Goal: Find specific page/section: Find specific page/section

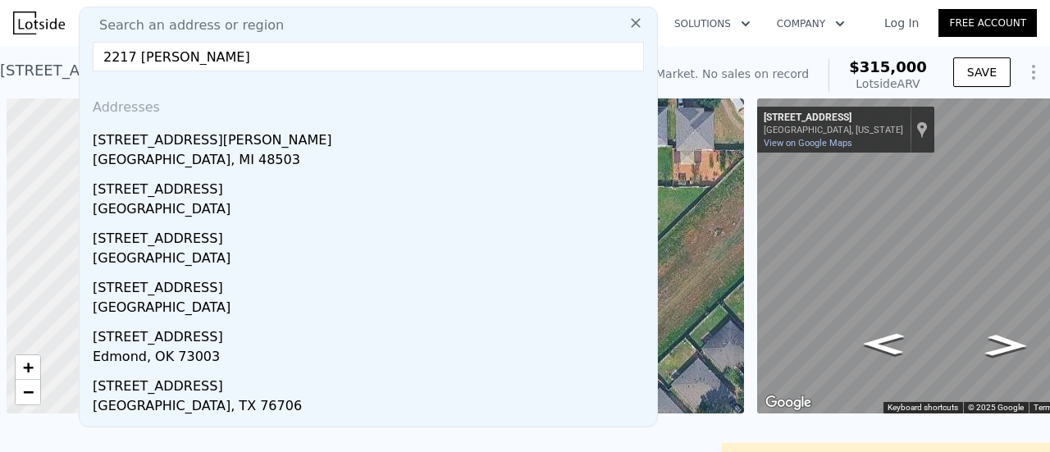
click at [31, 13] on div "Search an address or region Search an address or region [GEOGRAPHIC_DATA][PERSO…" at bounding box center [525, 22] width 1024 height 39
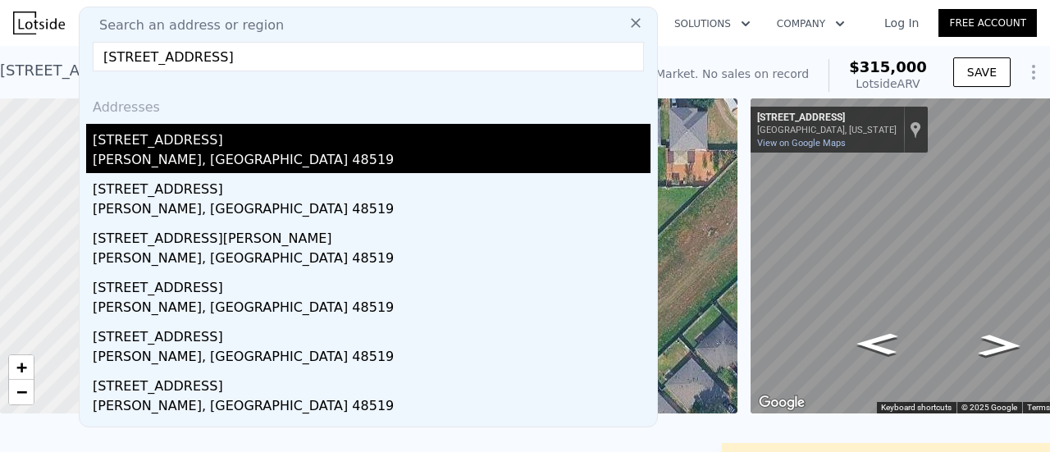
type input "[STREET_ADDRESS]"
click at [160, 150] on div "[PERSON_NAME], [GEOGRAPHIC_DATA] 48519" at bounding box center [372, 161] width 558 height 23
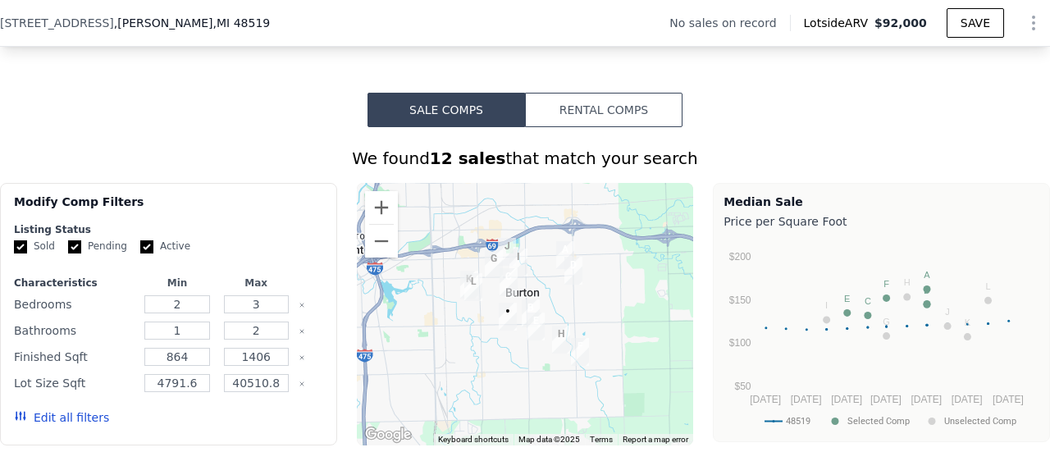
scroll to position [1131, 0]
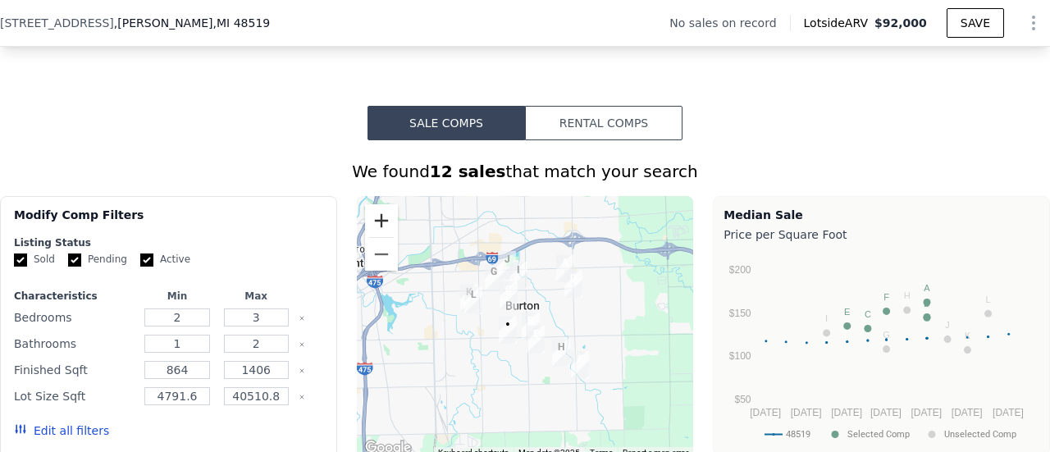
click at [386, 234] on button "Zoom in" at bounding box center [381, 220] width 33 height 33
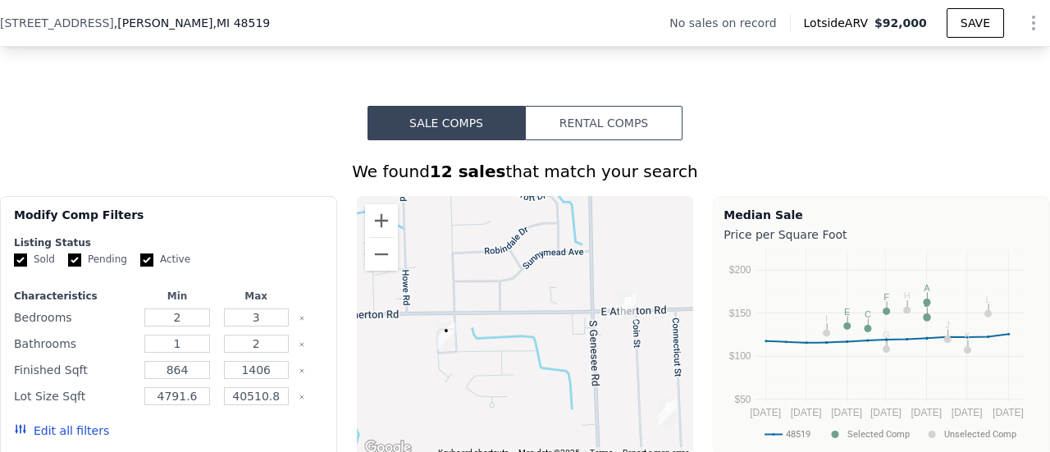
drag, startPoint x: 496, startPoint y: 327, endPoint x: 550, endPoint y: 226, distance: 114.1
click at [550, 226] on div at bounding box center [525, 327] width 337 height 263
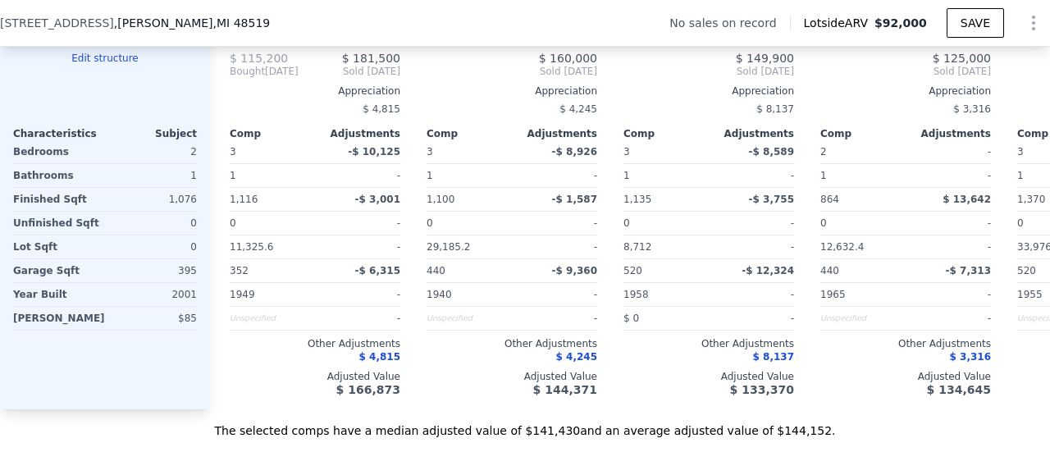
scroll to position [1767, 0]
